Goal: Find specific page/section: Find specific page/section

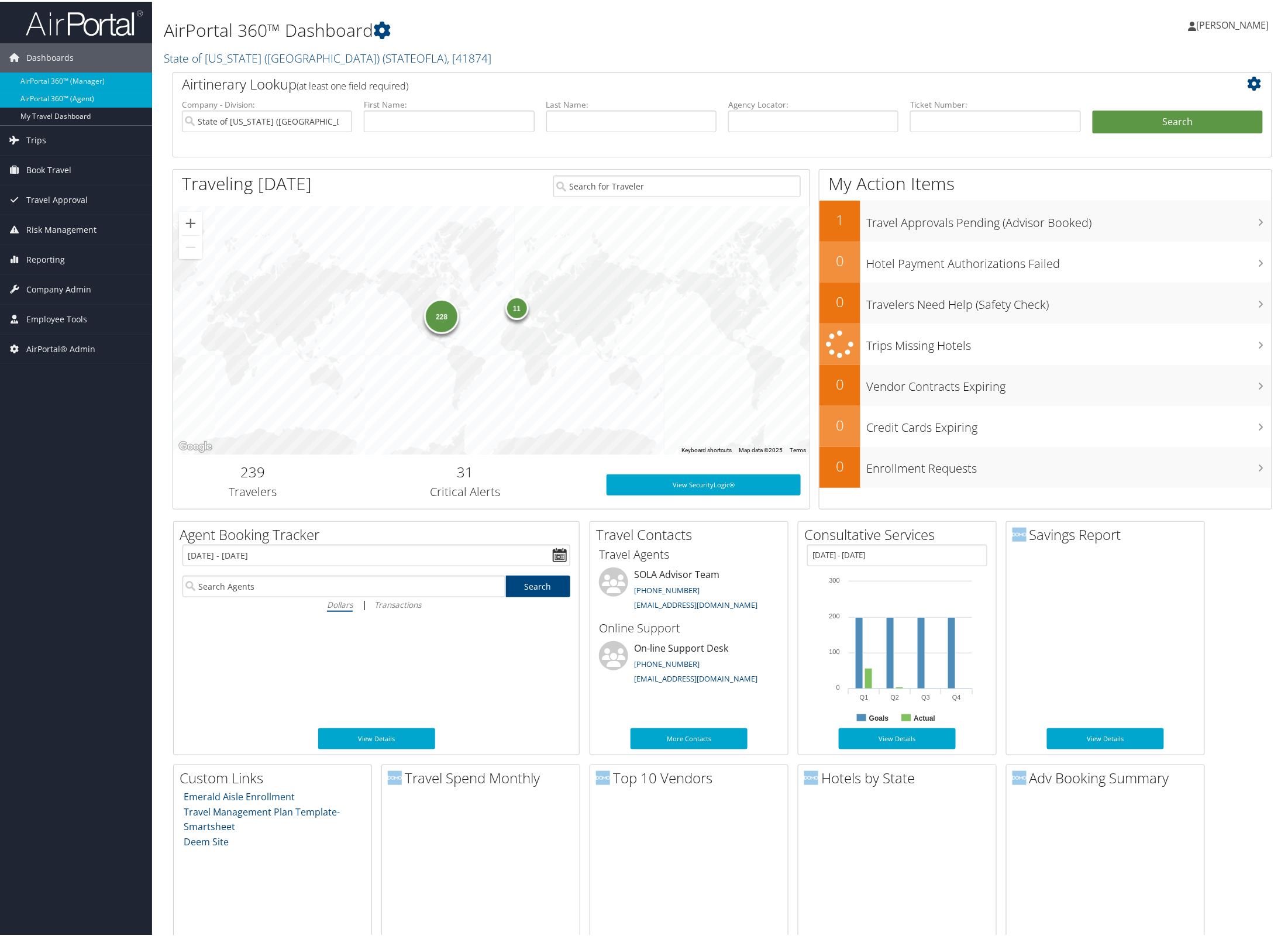
click at [58, 96] on link "AirPortal 360™ (Agent)" at bounding box center [76, 97] width 152 height 18
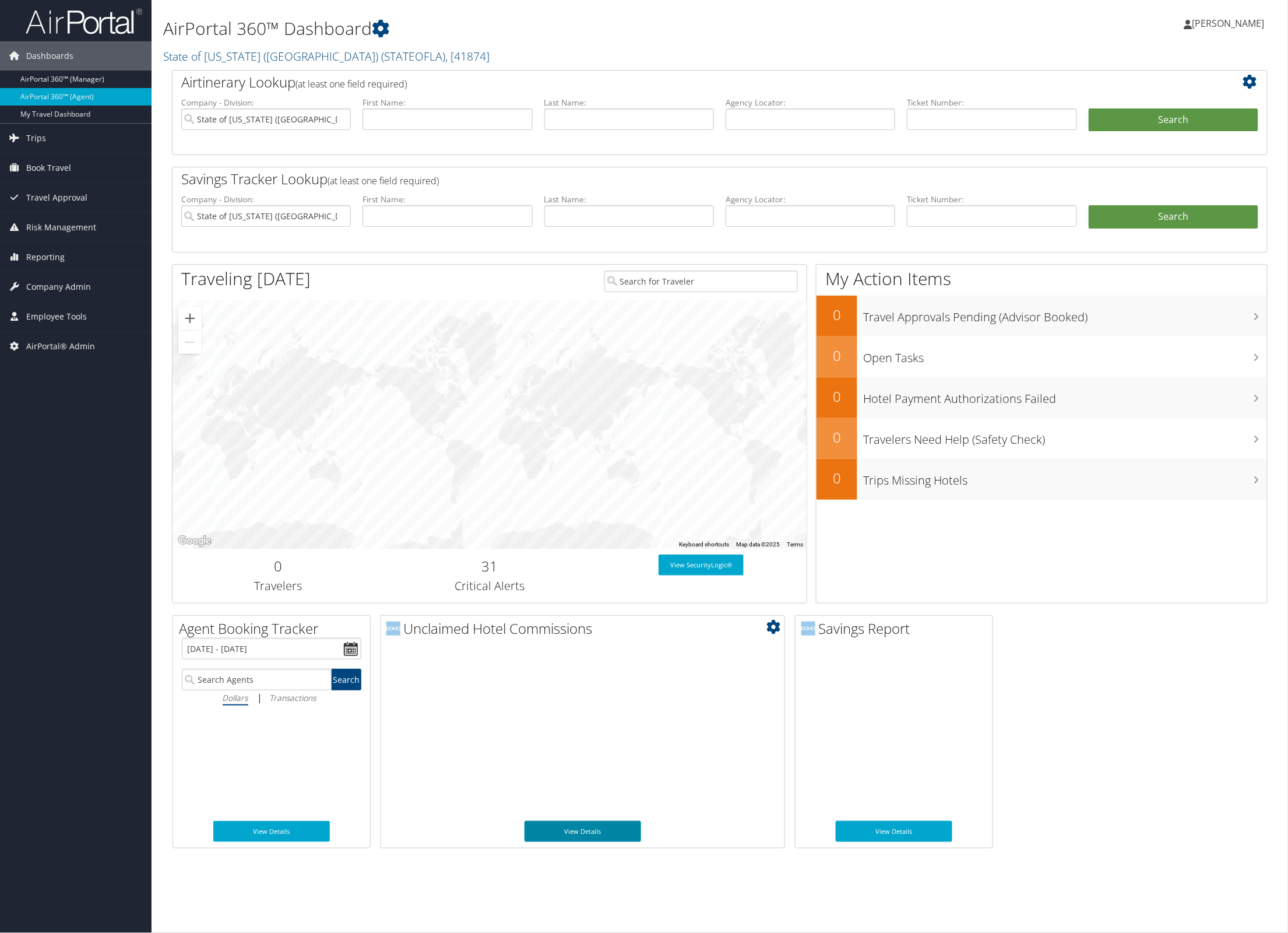
click at [588, 833] on link "View Details" at bounding box center [582, 831] width 117 height 21
